Goal: Go to known website: Access a specific website the user already knows

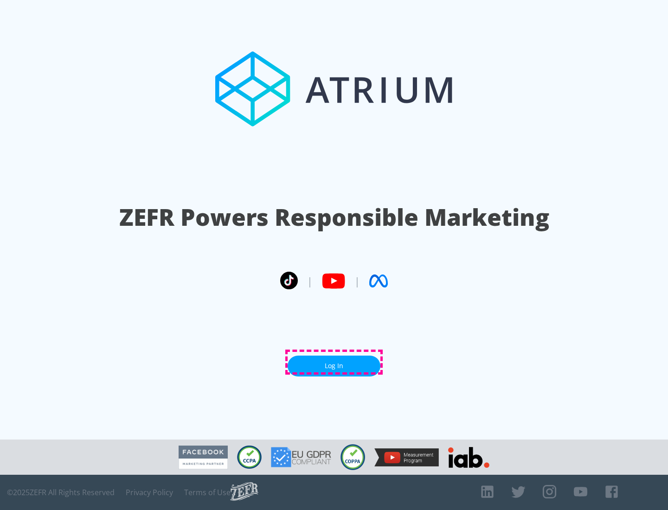
click at [334, 362] on link "Log In" at bounding box center [334, 366] width 93 height 21
